Goal: Complete application form

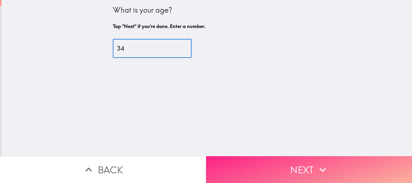
type input "34"
click at [362, 167] on button "Next" at bounding box center [309, 169] width 206 height 27
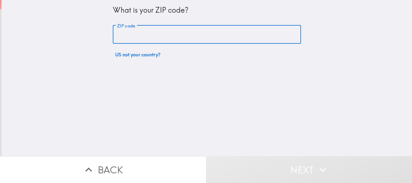
click at [188, 41] on input "ZIP code" at bounding box center [207, 34] width 188 height 19
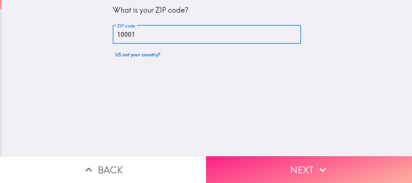
type input "10001"
click at [289, 156] on button "Next" at bounding box center [309, 169] width 206 height 27
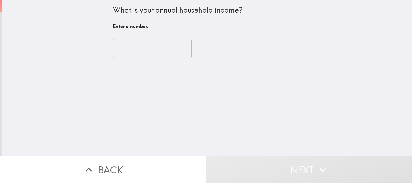
click at [130, 45] on input "number" at bounding box center [152, 48] width 79 height 19
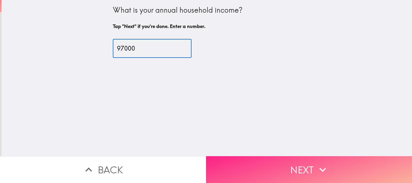
type input "97000"
click at [292, 171] on button "Next" at bounding box center [309, 169] width 206 height 27
